Goal: Task Accomplishment & Management: Use online tool/utility

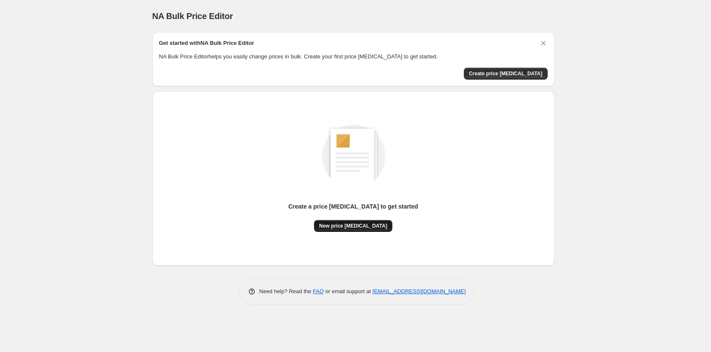
click at [366, 228] on span "New price [MEDICAL_DATA]" at bounding box center [353, 226] width 68 height 7
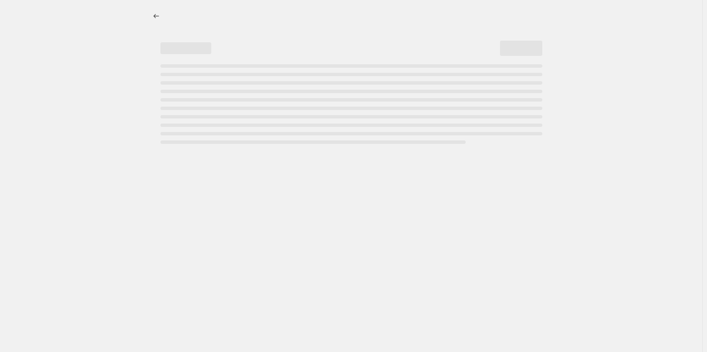
select select "percentage"
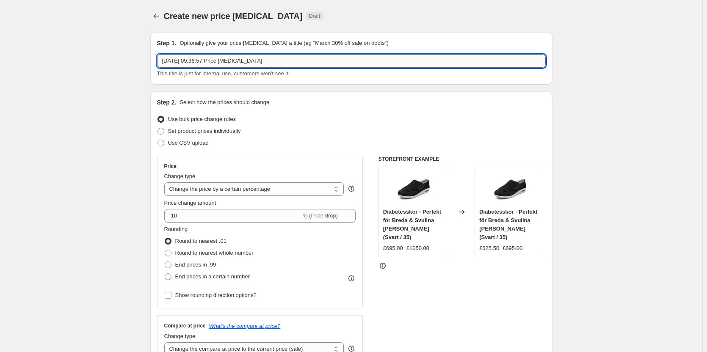
click at [232, 60] on input "[DATE] 09:36:57 Price [MEDICAL_DATA]" at bounding box center [351, 61] width 388 height 14
type input "[PERSON_NAME]-NER"
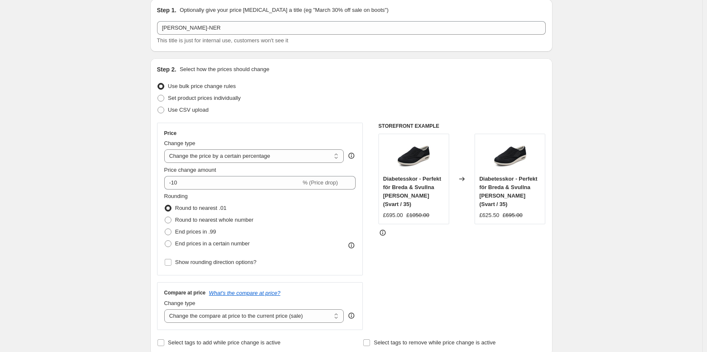
scroll to position [42, 0]
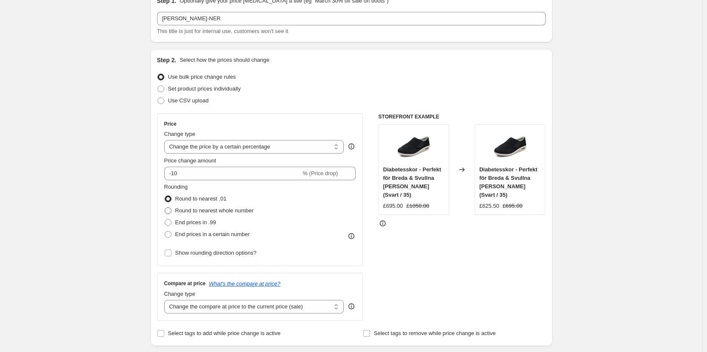
click at [224, 212] on span "Round to nearest whole number" at bounding box center [214, 210] width 78 height 6
click at [165, 208] on input "Round to nearest whole number" at bounding box center [165, 207] width 0 height 0
radio input "true"
click at [214, 195] on span "Round to nearest .01" at bounding box center [200, 199] width 51 height 8
click at [165, 195] on input "Round to nearest .01" at bounding box center [165, 195] width 0 height 0
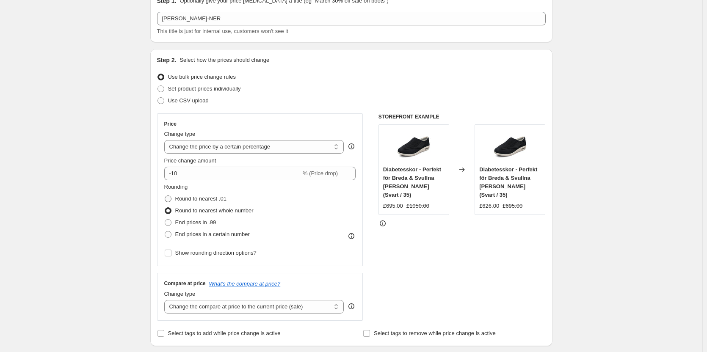
radio input "true"
click at [222, 146] on select "Change the price to a certain amount Change the price by a certain amount Chang…" at bounding box center [254, 147] width 180 height 14
select select "by"
click at [166, 140] on select "Change the price to a certain amount Change the price by a certain amount Chang…" at bounding box center [254, 147] width 180 height 14
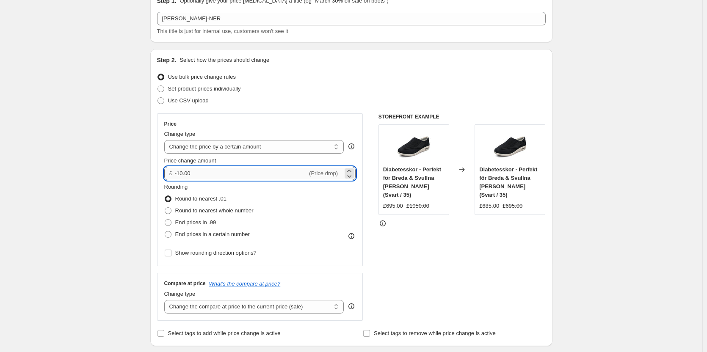
click at [220, 173] on input "-10.00" at bounding box center [241, 174] width 132 height 14
drag, startPoint x: 196, startPoint y: 175, endPoint x: 179, endPoint y: 170, distance: 17.9
click at [179, 170] on input "-10.00" at bounding box center [241, 174] width 132 height 14
type input "-5.00"
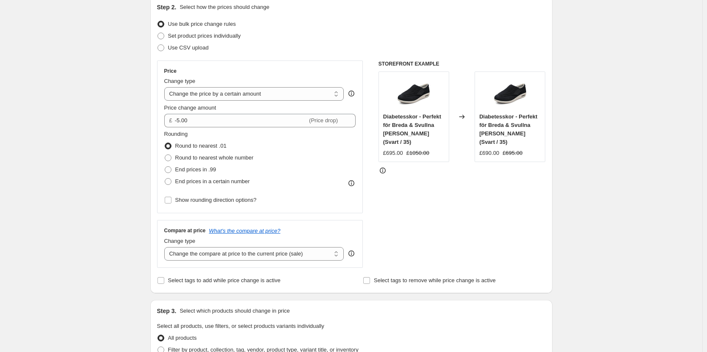
scroll to position [85, 0]
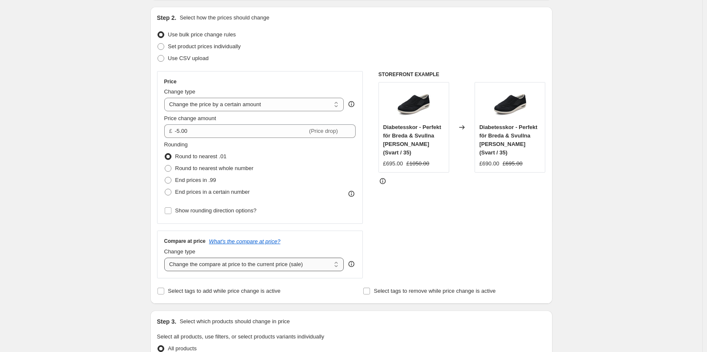
click at [237, 267] on select "Change the compare at price to the current price (sale) Change the compare at p…" at bounding box center [254, 265] width 180 height 14
select select "no_change"
click at [166, 258] on select "Change the compare at price to the current price (sale) Change the compare at p…" at bounding box center [254, 265] width 180 height 14
click at [114, 226] on div "Create new price change job. This page is ready Create new price change job Dra…" at bounding box center [351, 344] width 702 height 859
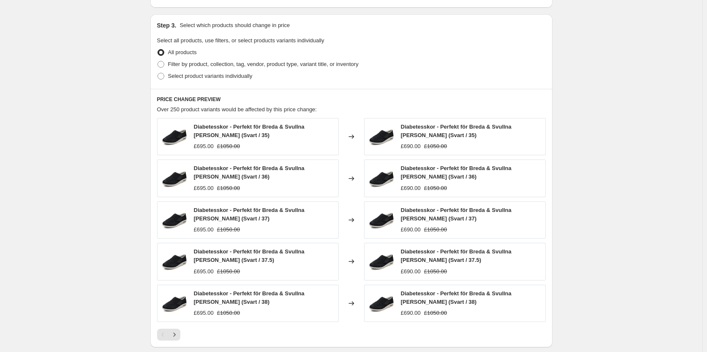
scroll to position [508, 0]
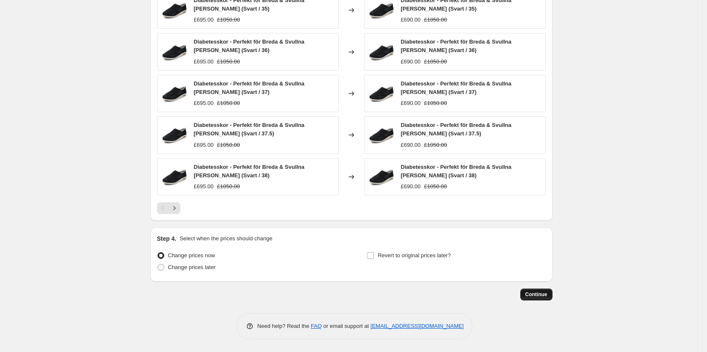
click at [547, 291] on span "Continue" at bounding box center [536, 294] width 22 height 7
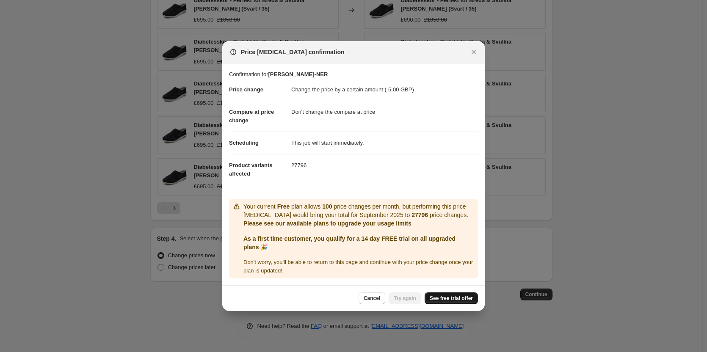
click at [467, 300] on span "See free trial offer" at bounding box center [450, 298] width 43 height 7
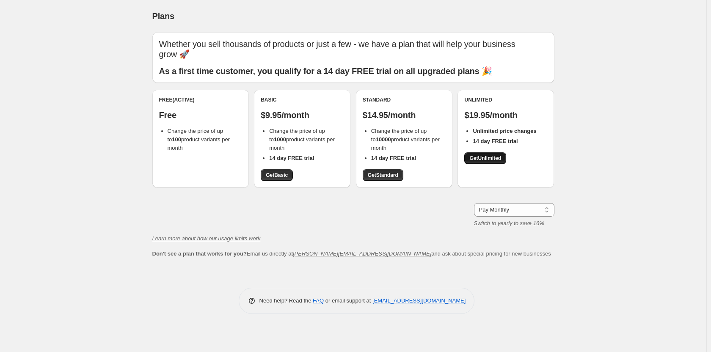
click at [480, 157] on span "Get Unlimited" at bounding box center [485, 158] width 32 height 7
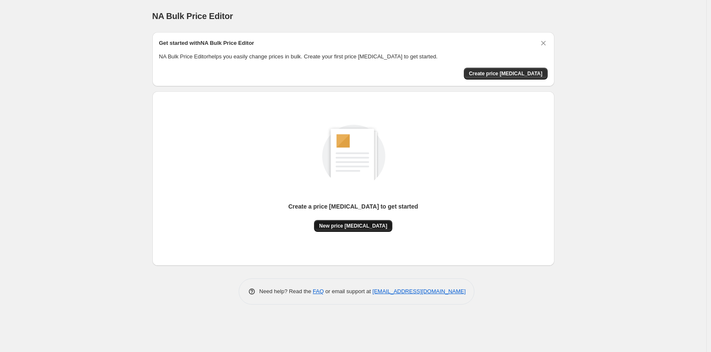
click at [356, 226] on span "New price change job" at bounding box center [353, 226] width 68 height 7
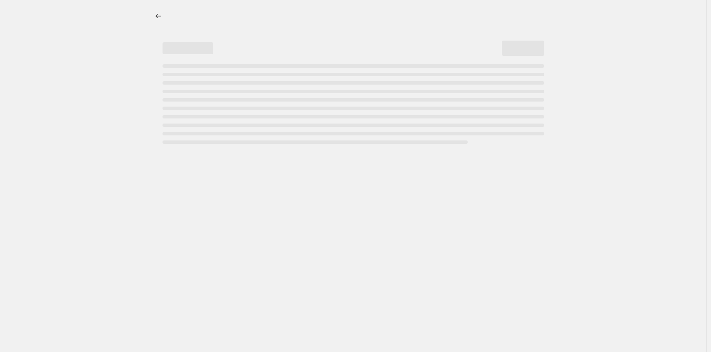
select select "percentage"
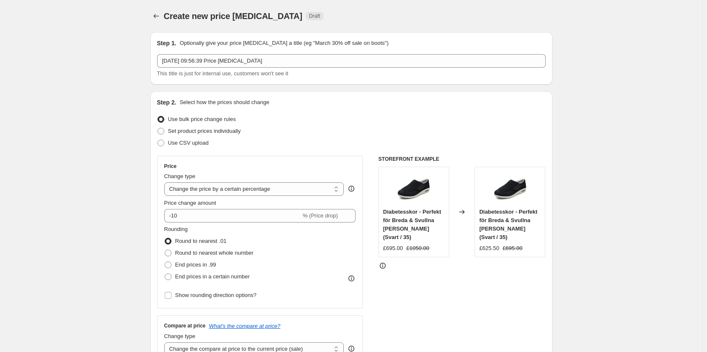
drag, startPoint x: 632, startPoint y: 145, endPoint x: 627, endPoint y: 146, distance: 5.1
click at [240, 191] on select "Change the price to a certain amount Change the price by a certain amount Chang…" at bounding box center [254, 189] width 180 height 14
select select "by"
click at [166, 182] on select "Change the price to a certain amount Change the price by a certain amount Chang…" at bounding box center [254, 189] width 180 height 14
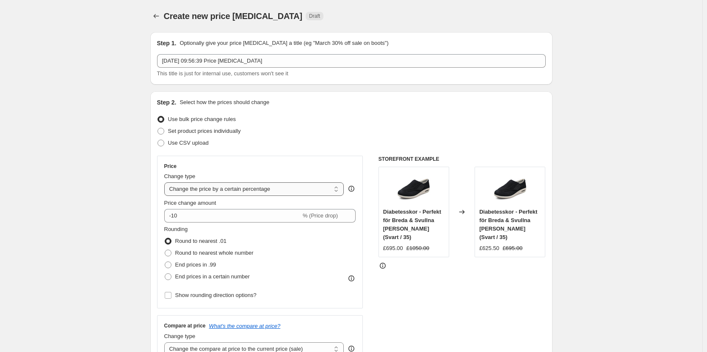
type input "-10.00"
click at [253, 192] on select "Change the price to a certain amount Change the price by a certain amount Chang…" at bounding box center [254, 189] width 180 height 14
select select "to"
click at [166, 182] on select "Change the price to a certain amount Change the price by a certain amount Chang…" at bounding box center [254, 189] width 180 height 14
type input "80.00"
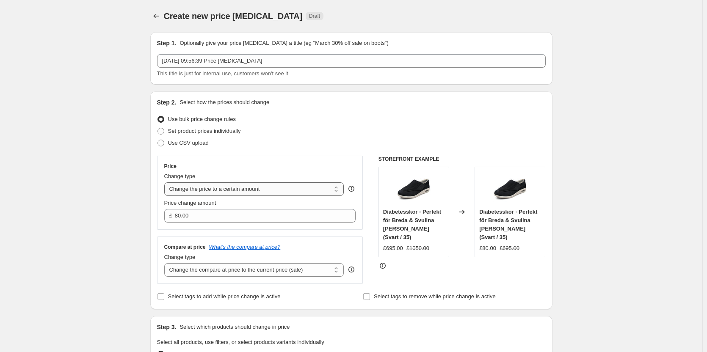
click at [259, 189] on select "Change the price to a certain amount Change the price by a certain amount Chang…" at bounding box center [254, 189] width 180 height 14
select select "by"
click at [166, 182] on select "Change the price to a certain amount Change the price by a certain amount Chang…" at bounding box center [254, 189] width 180 height 14
type input "-10.00"
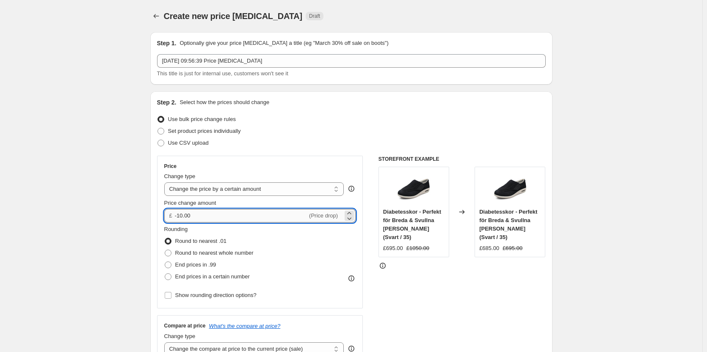
click at [245, 218] on input "-10.00" at bounding box center [241, 216] width 132 height 14
type input "-5.00"
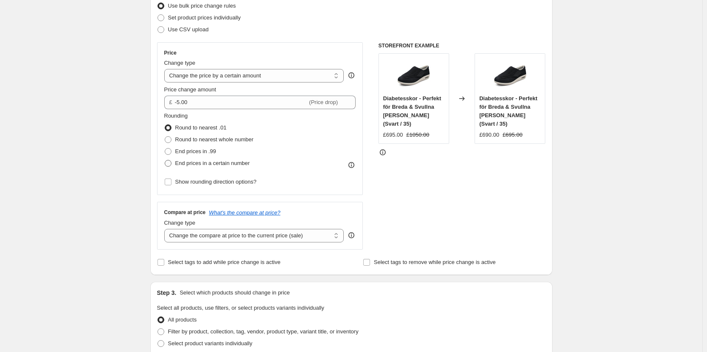
scroll to position [127, 0]
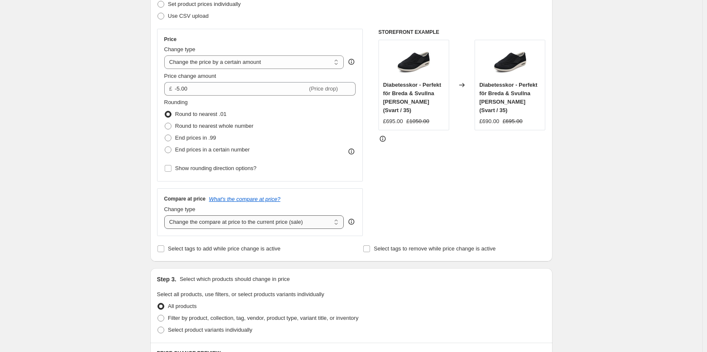
click at [218, 223] on select "Change the compare at price to the current price (sale) Change the compare at p…" at bounding box center [254, 222] width 180 height 14
select select "no_change"
click at [166, 215] on select "Change the compare at price to the current price (sale) Change the compare at p…" at bounding box center [254, 222] width 180 height 14
click at [77, 203] on div "Create new price [MEDICAL_DATA]. This page is ready Create new price [MEDICAL_D…" at bounding box center [351, 302] width 702 height 859
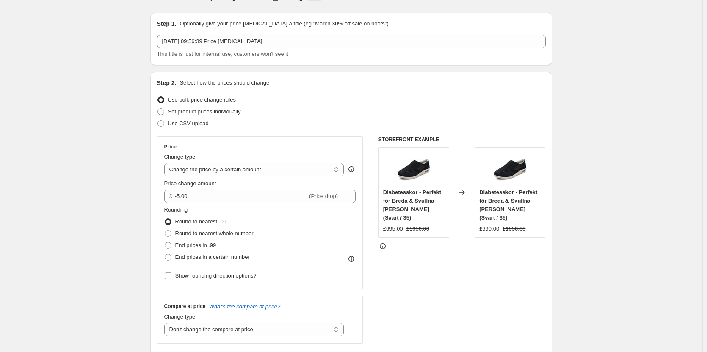
scroll to position [0, 0]
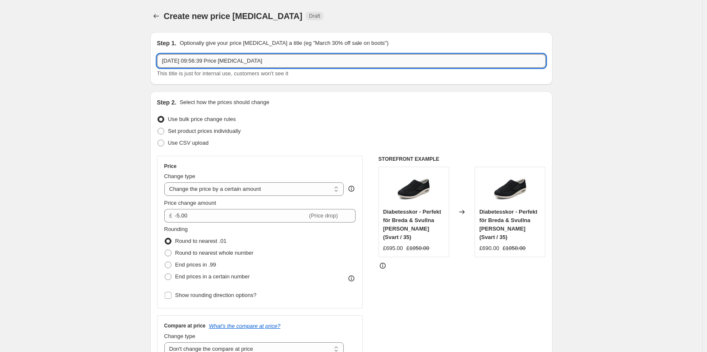
click at [260, 63] on input "[DATE] 09:56:39 Price [MEDICAL_DATA]" at bounding box center [351, 61] width 388 height 14
type input "alla-nere-5"
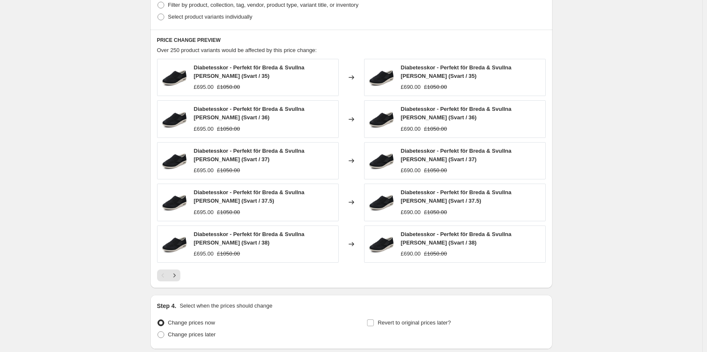
scroll to position [508, 0]
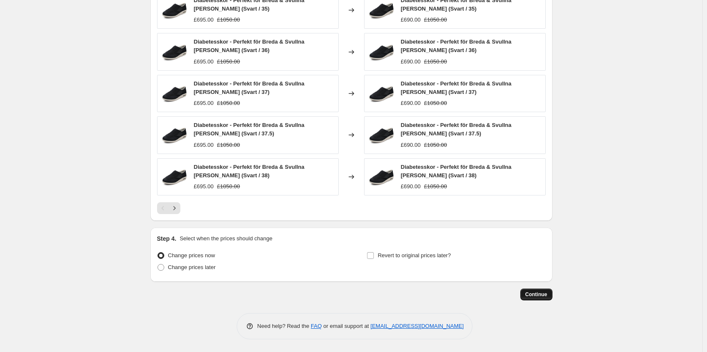
click at [550, 294] on button "Continue" at bounding box center [536, 295] width 32 height 12
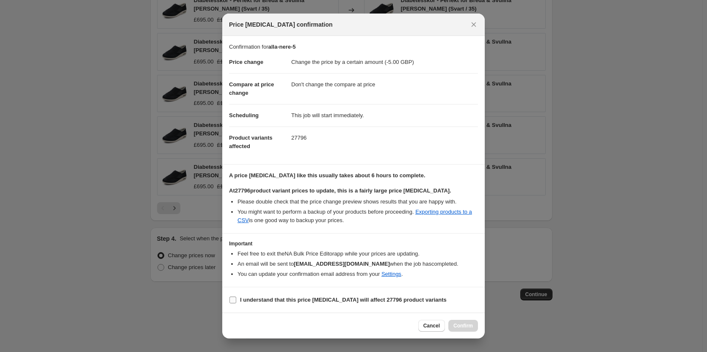
click at [342, 300] on b "I understand that this price [MEDICAL_DATA] will affect 27796 product variants" at bounding box center [343, 300] width 206 height 6
click at [236, 300] on input "I understand that this price [MEDICAL_DATA] will affect 27796 product variants" at bounding box center [232, 300] width 7 height 7
checkbox input "true"
click at [468, 325] on span "Confirm" at bounding box center [462, 325] width 19 height 7
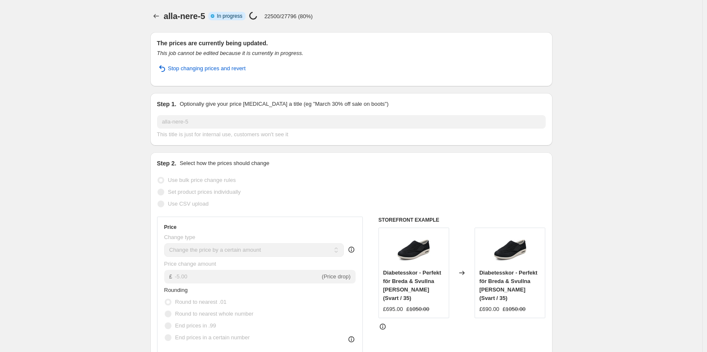
click at [302, 12] on div "Price [MEDICAL_DATA] in progress... 22500/27796 (80%)" at bounding box center [280, 16] width 63 height 10
click at [299, 15] on p "22500/27796 (80%)" at bounding box center [288, 16] width 48 height 6
click at [298, 15] on p "22500/27796 (80%)" at bounding box center [288, 16] width 48 height 6
click at [297, 15] on p "22500/27796 (80%)" at bounding box center [288, 16] width 48 height 6
drag, startPoint x: 316, startPoint y: 18, endPoint x: 267, endPoint y: 12, distance: 49.4
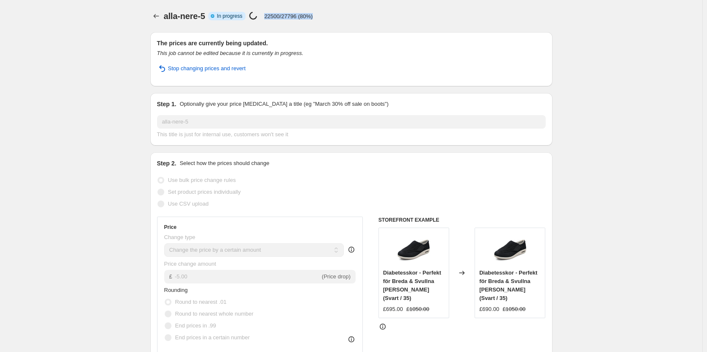
click at [267, 12] on div "alla-nere-5 Info Partially complete In progress Price [MEDICAL_DATA] in progres…" at bounding box center [358, 16] width 388 height 12
drag, startPoint x: 305, startPoint y: 16, endPoint x: 265, endPoint y: 13, distance: 40.3
click at [265, 13] on div "alla-nere-5 Info Partially complete In progress Price [MEDICAL_DATA] in progres…" at bounding box center [358, 16] width 388 height 12
click at [277, 21] on div "Price [MEDICAL_DATA] in progress... 22640/27796 (81%)" at bounding box center [280, 16] width 63 height 10
drag, startPoint x: 293, startPoint y: 15, endPoint x: 267, endPoint y: 13, distance: 25.5
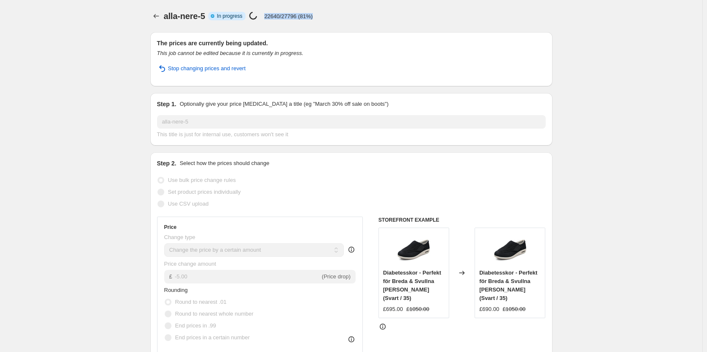
click at [267, 13] on div "alla-nere-5 Info Partially complete In progress Price [MEDICAL_DATA] in progres…" at bounding box center [358, 16] width 388 height 12
click at [273, 22] on div "alla-nere-5. This page is ready alla-nere-5 Info Partially complete In progress…" at bounding box center [351, 16] width 402 height 32
click at [311, 17] on p "22640/27796 (81%)" at bounding box center [288, 16] width 48 height 6
drag, startPoint x: 298, startPoint y: 17, endPoint x: 268, endPoint y: 16, distance: 30.1
click at [268, 16] on p "22640/27796 (81%)" at bounding box center [288, 16] width 48 height 6
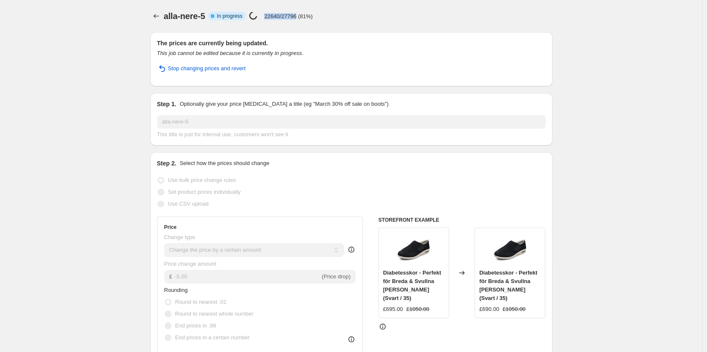
click at [294, 17] on p "22640/27796 (81%)" at bounding box center [288, 16] width 48 height 6
click at [304, 19] on p "22640/27796 (81%)" at bounding box center [288, 16] width 48 height 6
click at [314, 15] on div "alla-nere-5 Info Partially complete In progress Price [MEDICAL_DATA] in progres…" at bounding box center [358, 16] width 388 height 12
click at [308, 16] on p "22700/27796 (81%)" at bounding box center [288, 16] width 48 height 6
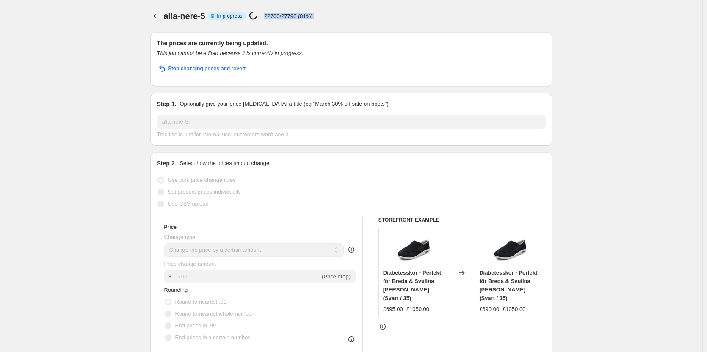
click at [308, 16] on p "22700/27796 (81%)" at bounding box center [288, 16] width 48 height 6
click at [319, 19] on div "alla-nere-5 Info Partially complete In progress Price [MEDICAL_DATA] in progres…" at bounding box center [358, 16] width 388 height 12
click at [309, 26] on div "alla-nere-5. This page is ready alla-nere-5 Info Partially complete In progress…" at bounding box center [351, 16] width 402 height 32
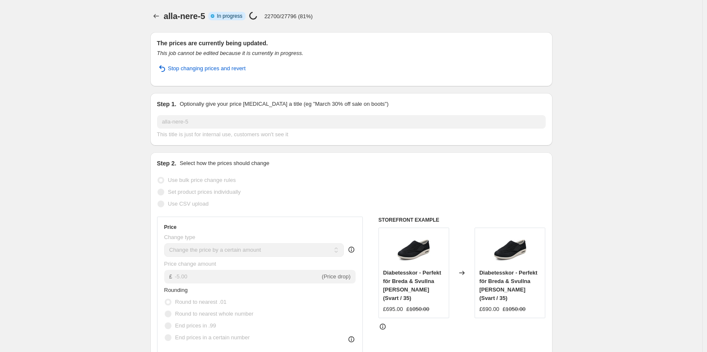
click at [299, 15] on p "22700/27796 (81%)" at bounding box center [288, 16] width 48 height 6
click at [316, 16] on div "alla-nere-5 Info Partially complete In progress Price [MEDICAL_DATA] in progres…" at bounding box center [358, 16] width 388 height 12
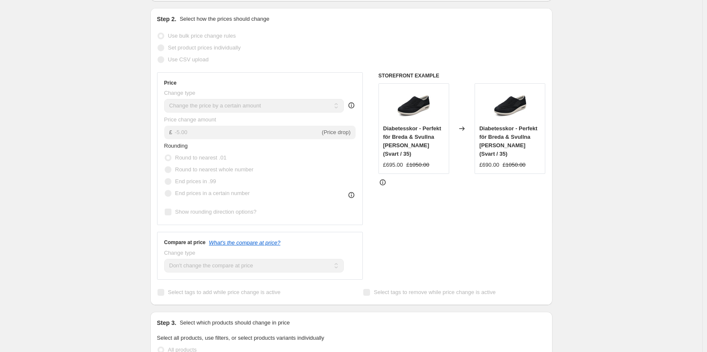
scroll to position [169, 0]
